Goal: Task Accomplishment & Management: Use online tool/utility

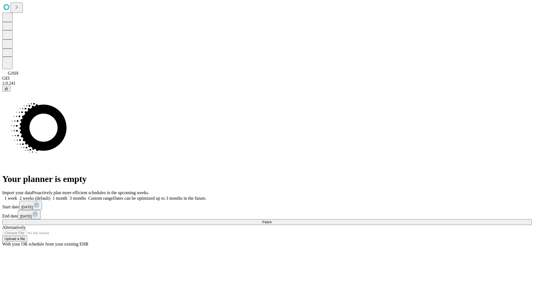
click at [271, 220] on span "Fetch" at bounding box center [266, 222] width 9 height 4
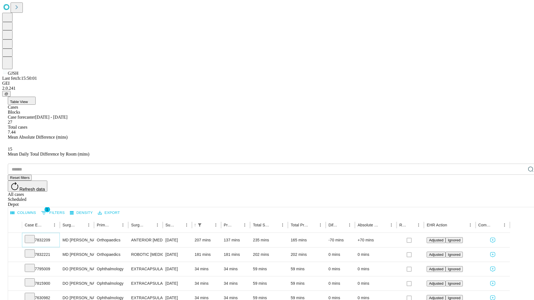
click at [33, 236] on icon at bounding box center [30, 239] width 6 height 6
